Goal: Information Seeking & Learning: Learn about a topic

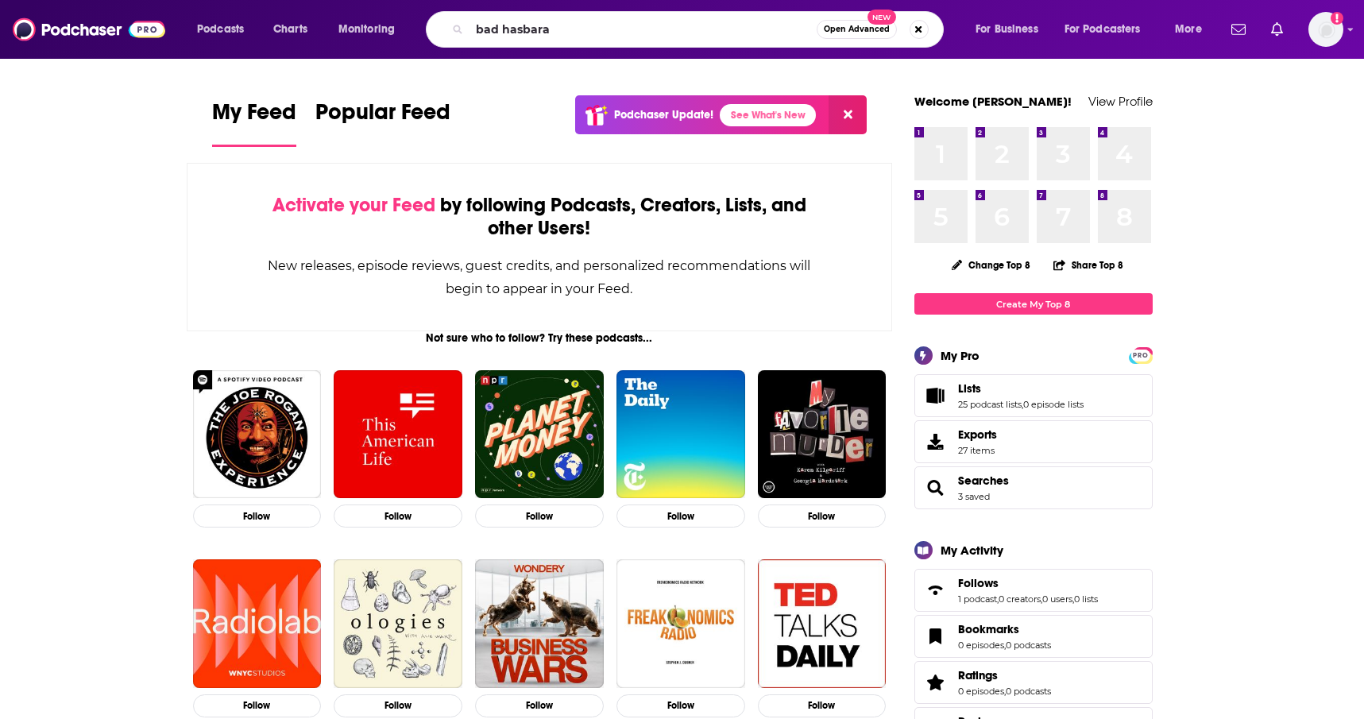
type input "bad hasbara"
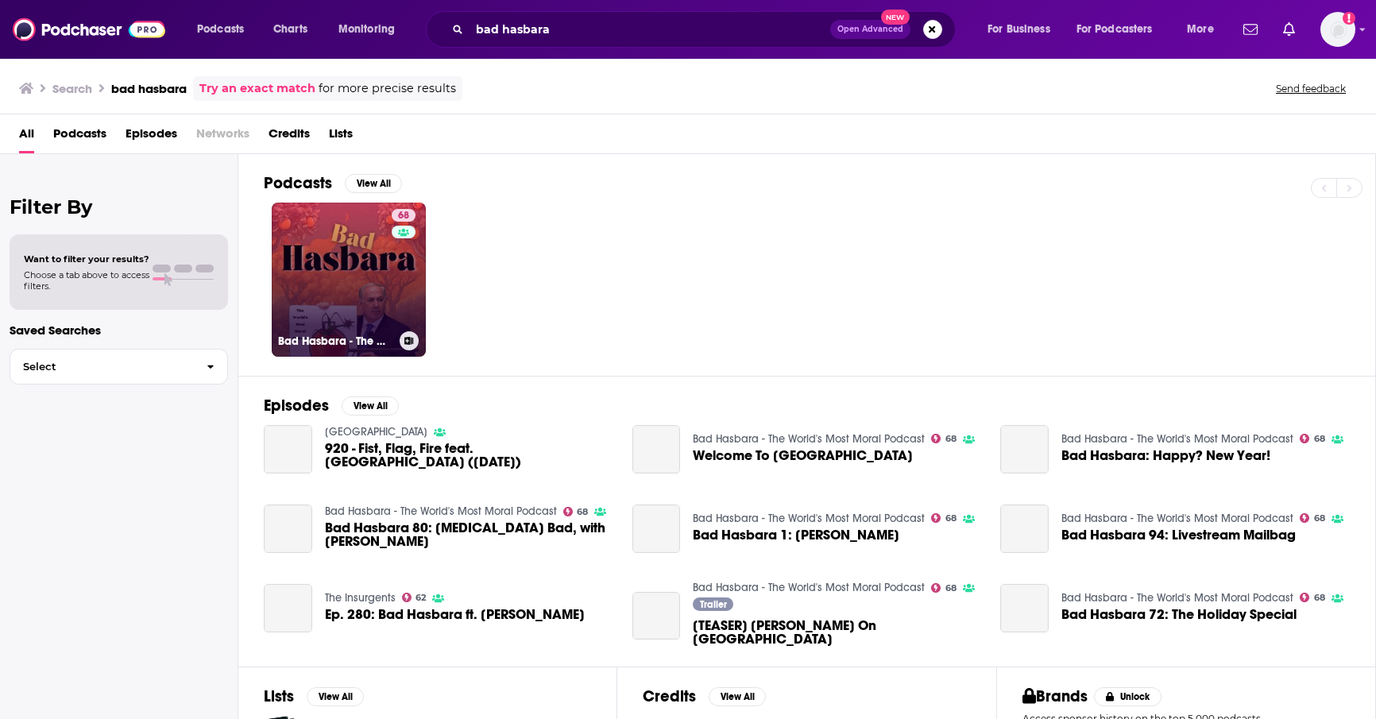
click at [380, 288] on link "68 Bad Hasbara - The World's Most Moral Podcast" at bounding box center [349, 280] width 154 height 154
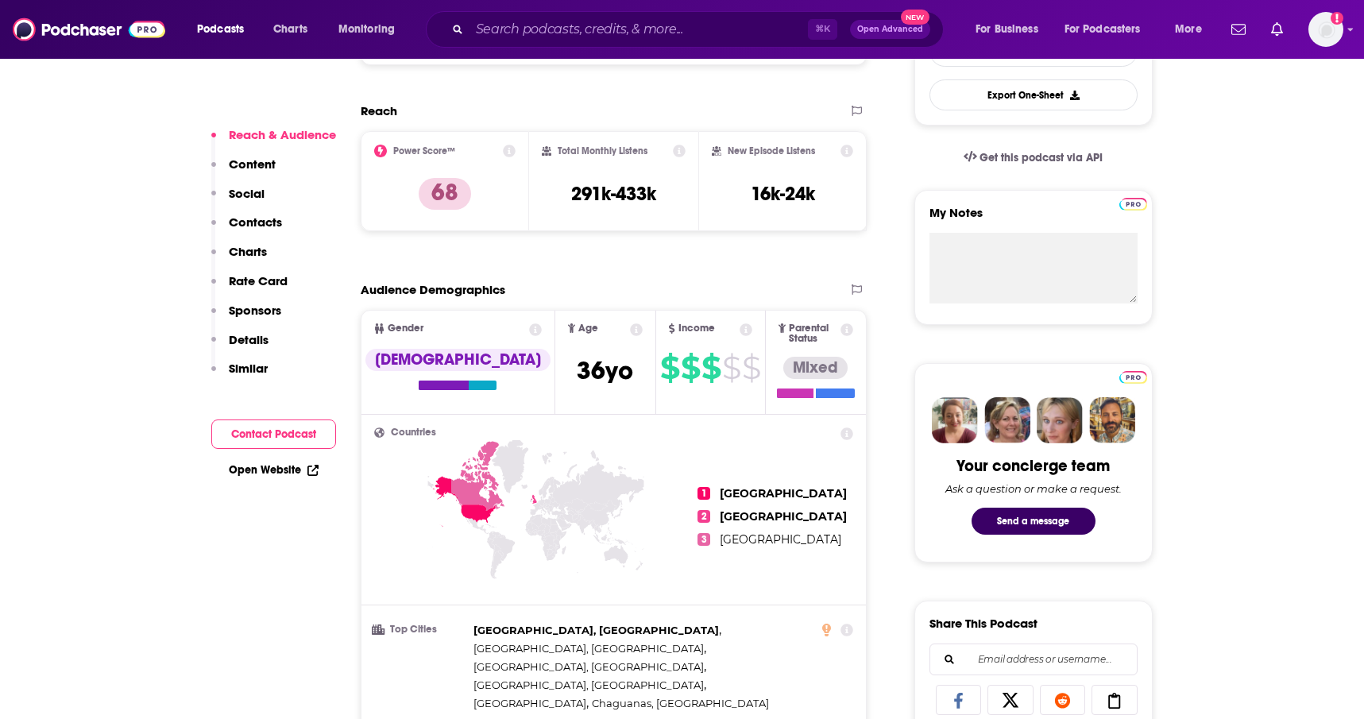
scroll to position [1555, 0]
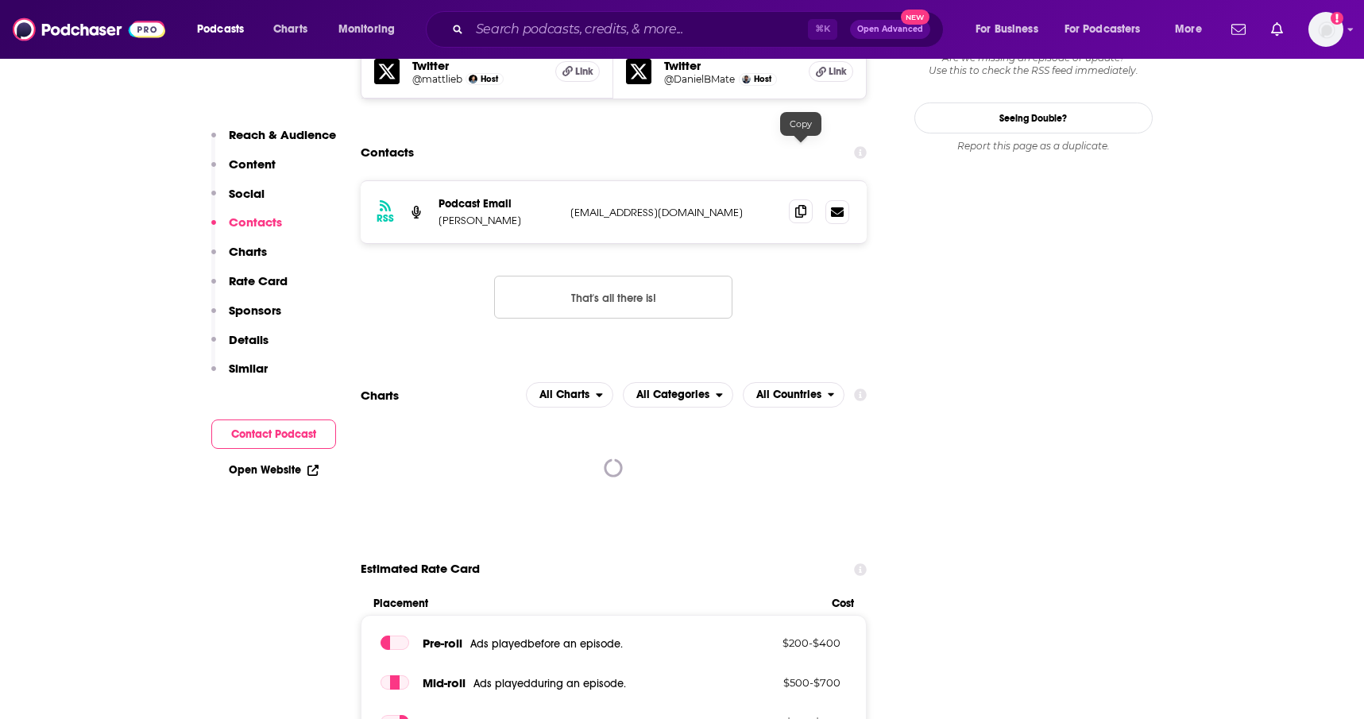
click at [800, 205] on icon at bounding box center [800, 211] width 11 height 13
